Goal: Feedback & Contribution: Submit feedback/report problem

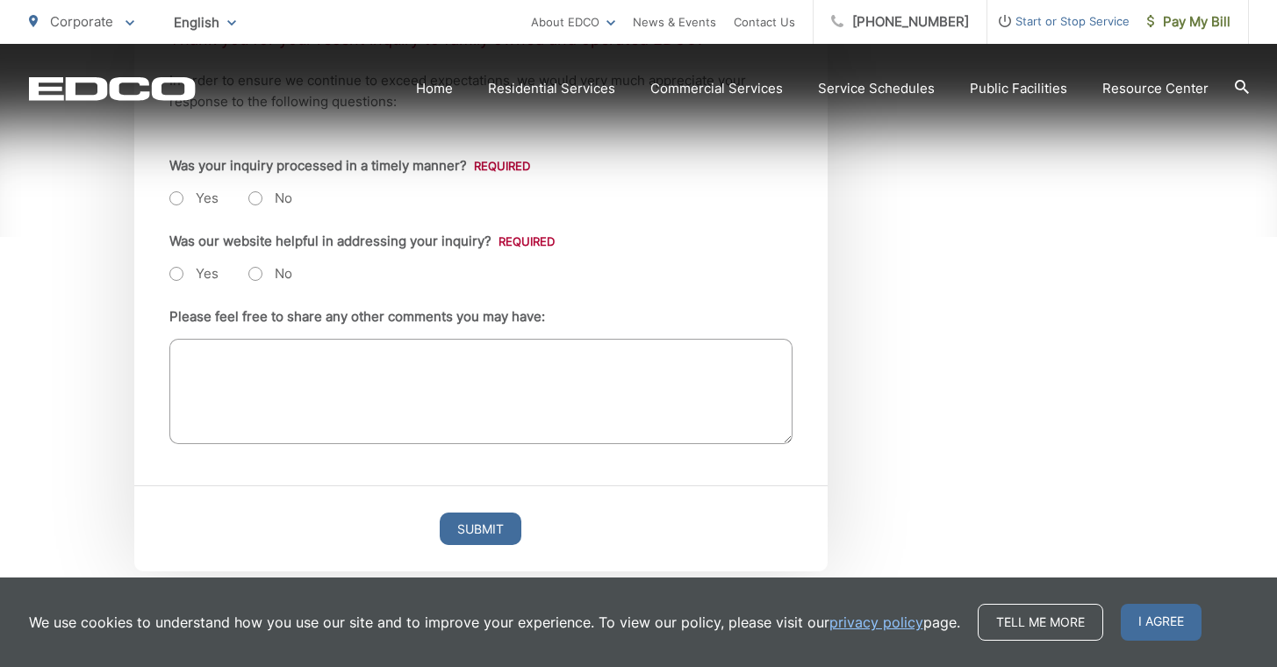
scroll to position [490, 0]
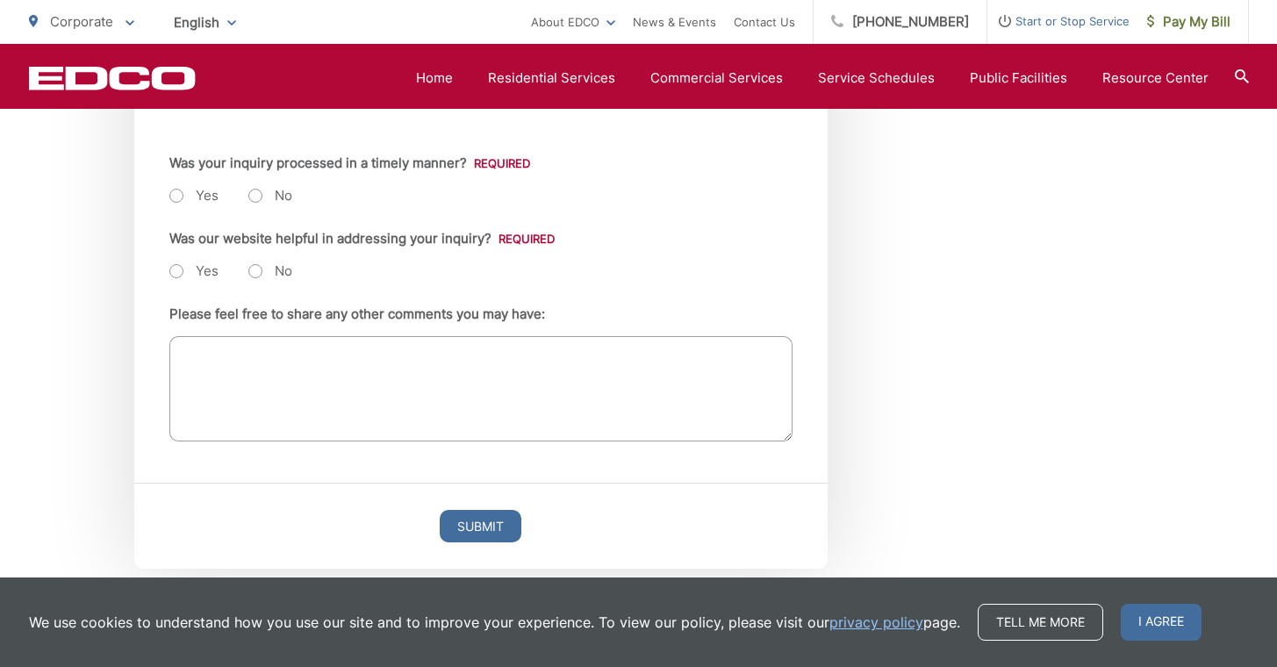
click at [175, 197] on label "Yes" at bounding box center [193, 196] width 49 height 18
radio input "true"
click at [175, 269] on label "Yes" at bounding box center [193, 271] width 49 height 18
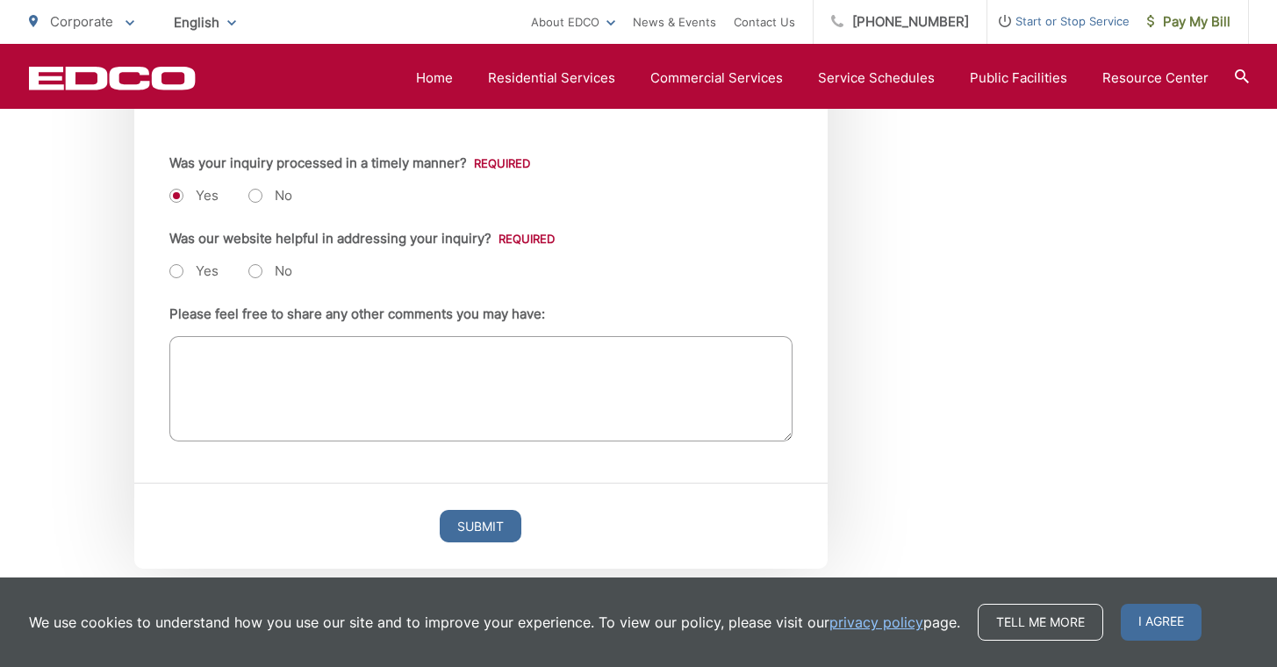
radio input "true"
click at [216, 382] on textarea "Please feel free to share any other comments you may have:" at bounding box center [480, 388] width 623 height 105
type textarea "T"
type textarea "It was very quick and easy! Girasol was helpful and efficient. thanks!"
click at [485, 526] on input "Submit" at bounding box center [481, 526] width 82 height 32
